Goal: Transaction & Acquisition: Purchase product/service

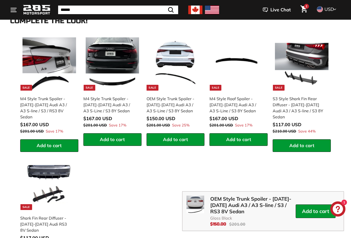
scroll to position [714, 0]
